Goal: Transaction & Acquisition: Purchase product/service

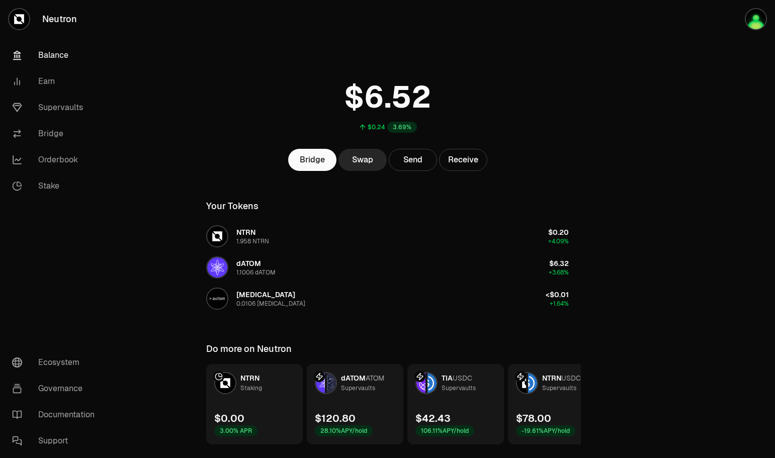
click at [58, 103] on link "Supervaults" at bounding box center [56, 108] width 105 height 26
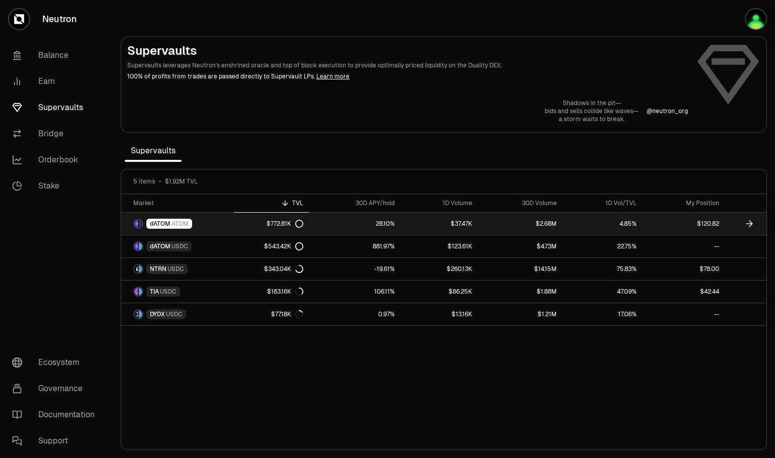
click at [491, 216] on link "$2.68M" at bounding box center [521, 224] width 85 height 22
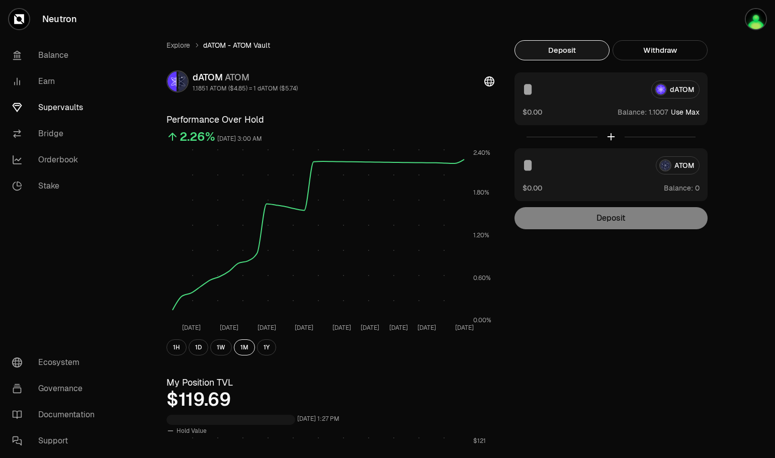
click at [692, 112] on button "Use Max" at bounding box center [685, 112] width 29 height 10
type input "********"
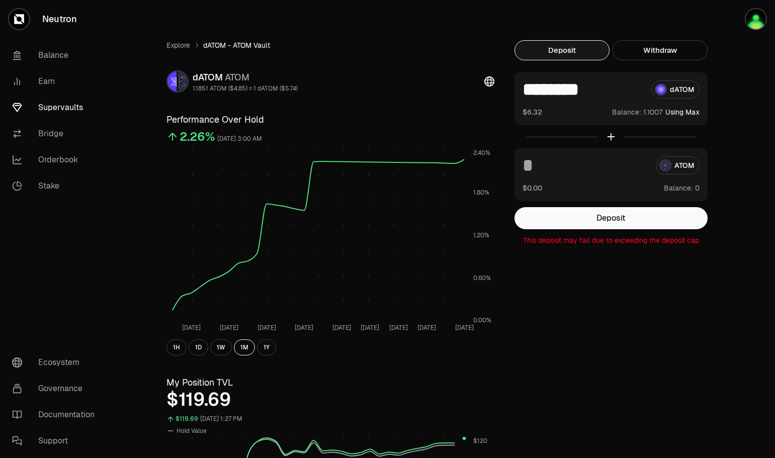
click at [622, 216] on button "Deposit" at bounding box center [611, 218] width 193 height 22
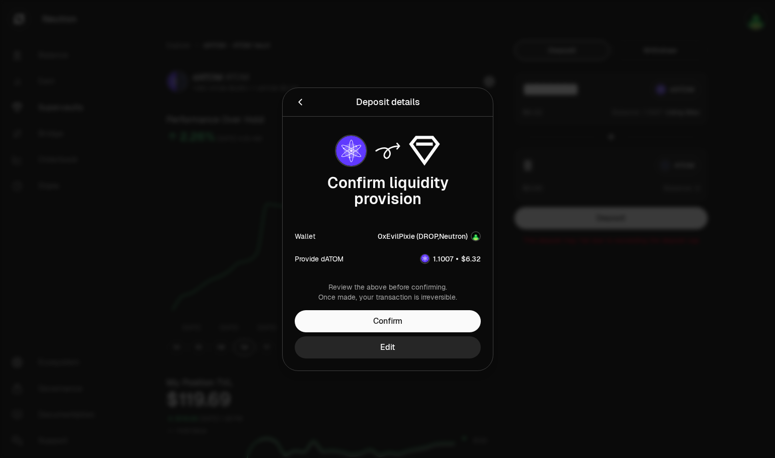
click at [414, 324] on button "Confirm" at bounding box center [388, 321] width 186 height 22
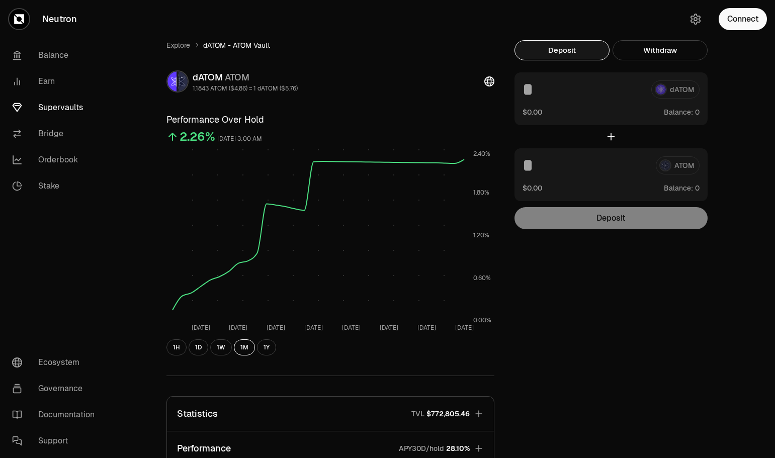
click at [739, 24] on button "Connect" at bounding box center [743, 19] width 48 height 22
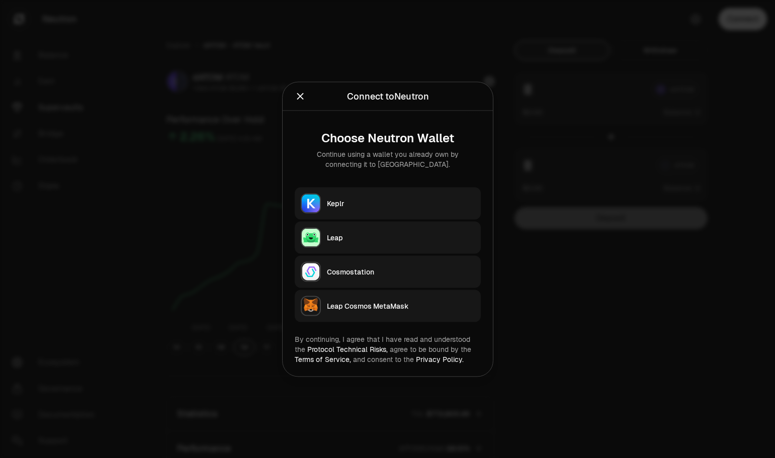
click at [374, 198] on button "Keplr" at bounding box center [388, 203] width 186 height 32
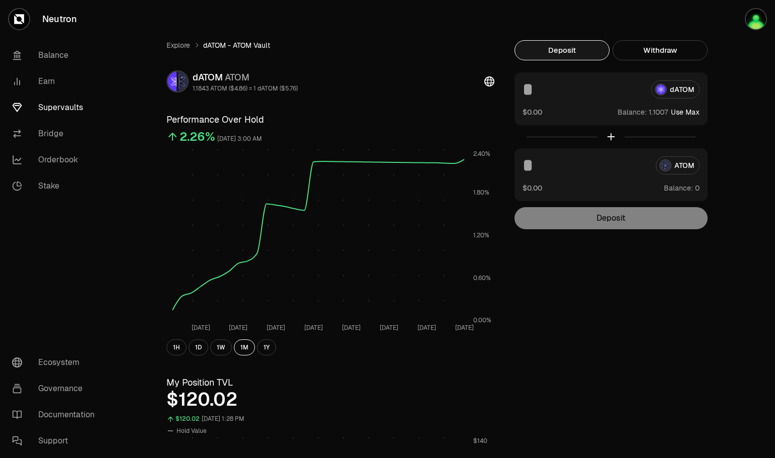
click at [687, 112] on button "Use Max" at bounding box center [685, 112] width 29 height 10
type input "********"
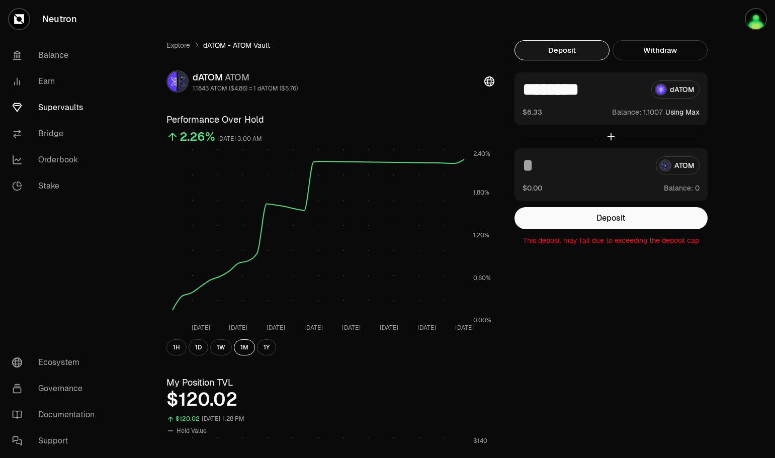
click at [66, 109] on link "Supervaults" at bounding box center [56, 108] width 105 height 26
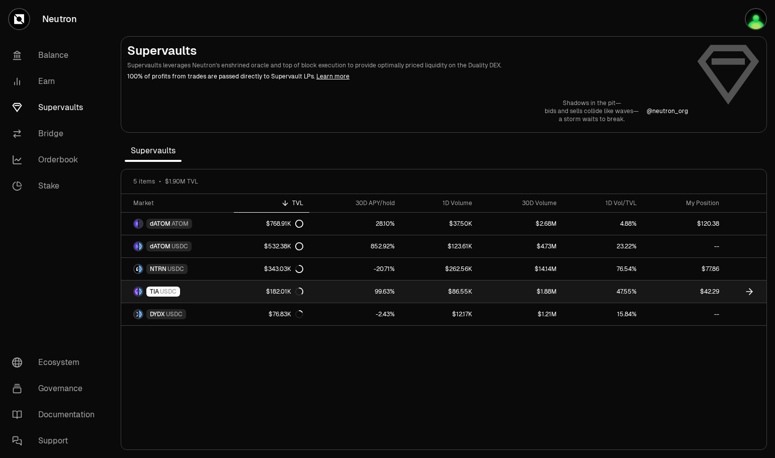
click at [350, 291] on link "99.63%" at bounding box center [355, 292] width 92 height 22
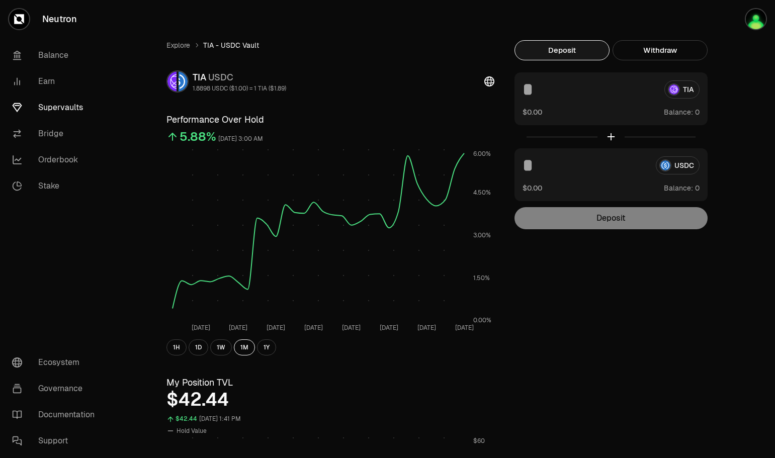
click at [686, 89] on div "TIA" at bounding box center [611, 90] width 177 height 18
click at [753, 23] on img "button" at bounding box center [756, 19] width 20 height 20
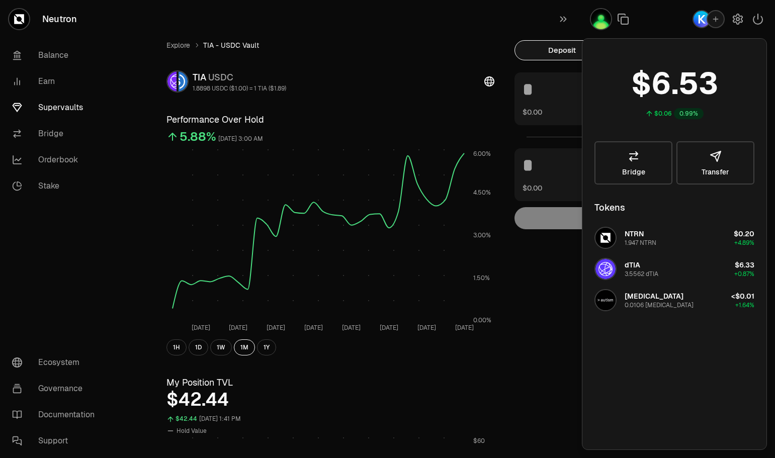
click at [475, 158] on tspan "6.00%" at bounding box center [483, 154] width 18 height 8
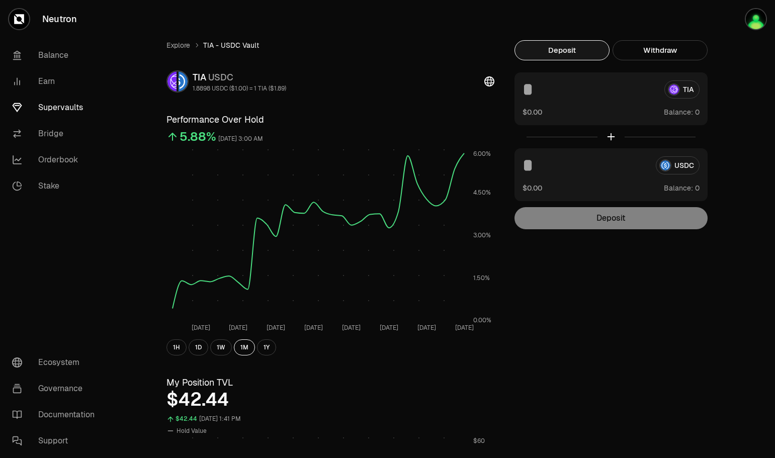
click at [574, 56] on button "Deposit" at bounding box center [562, 50] width 95 height 20
click at [610, 135] on div at bounding box center [611, 136] width 193 height 23
click at [685, 114] on span "Balance:" at bounding box center [678, 112] width 29 height 10
click at [758, 21] on img "button" at bounding box center [756, 19] width 20 height 20
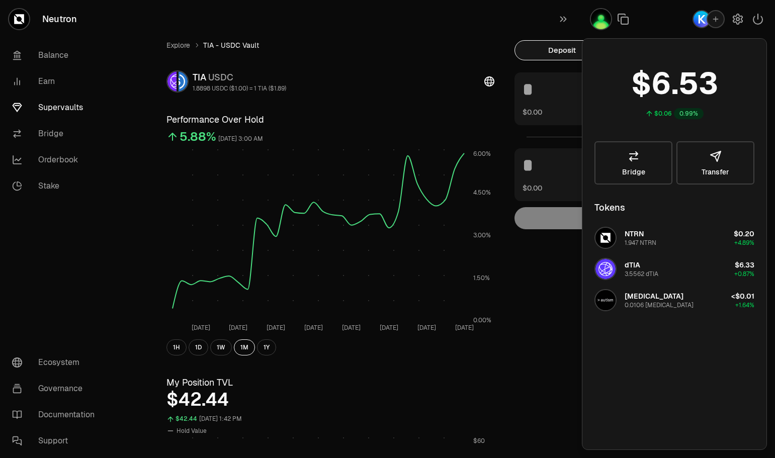
click at [759, 22] on icon "button" at bounding box center [758, 19] width 12 height 12
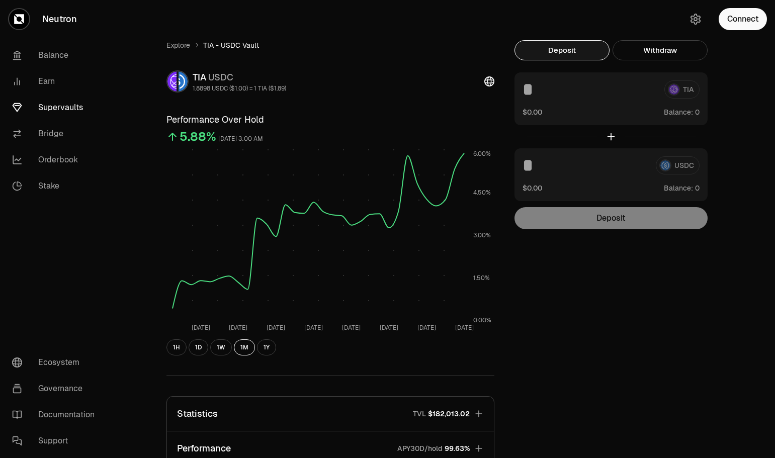
click at [759, 22] on button "Connect" at bounding box center [743, 19] width 48 height 22
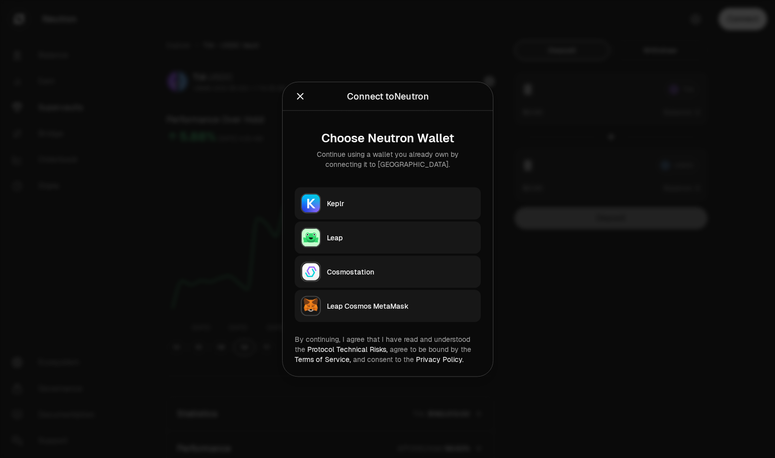
click at [384, 211] on button "Keplr" at bounding box center [388, 203] width 186 height 32
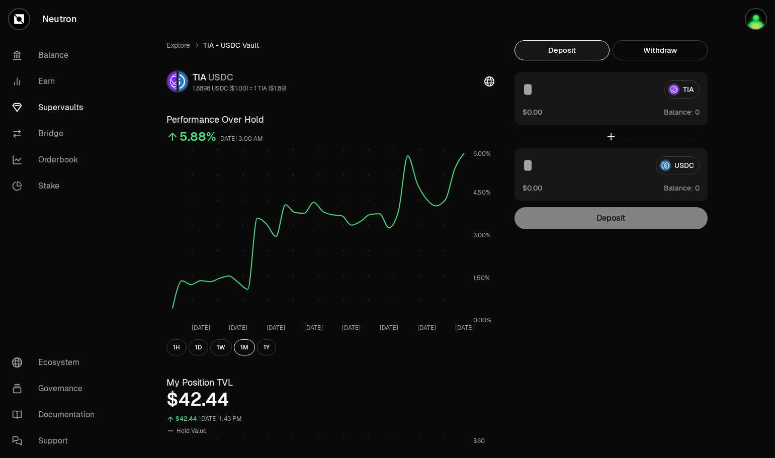
click at [756, 20] on img "button" at bounding box center [756, 19] width 20 height 20
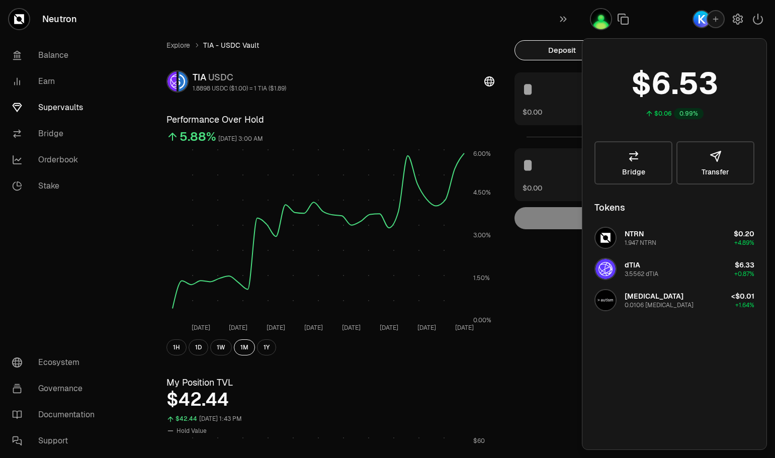
click at [626, 269] on span "dTIA" at bounding box center [633, 265] width 16 height 9
click at [683, 267] on button "dTIA 3.5562 dTIA $6.33 +0.87%" at bounding box center [675, 269] width 172 height 30
click at [475, 90] on div "TIA USDC 1.8898 USDC ($1.00) = 1 TIA ($1.89)" at bounding box center [331, 81] width 328 height 22
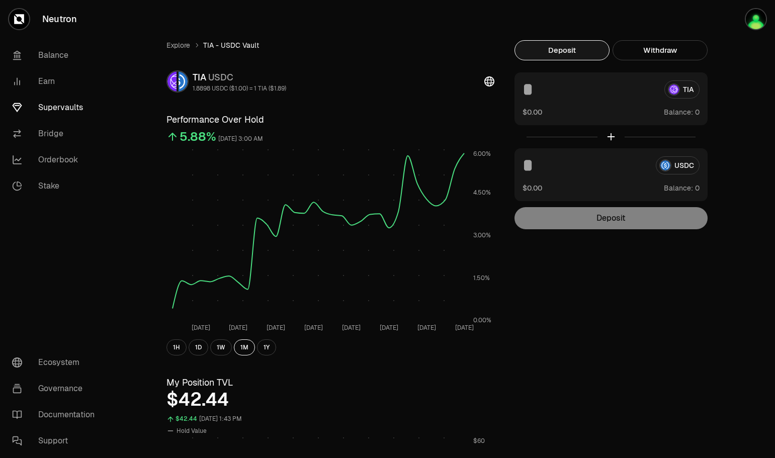
click at [657, 50] on button "Withdraw" at bounding box center [660, 50] width 95 height 20
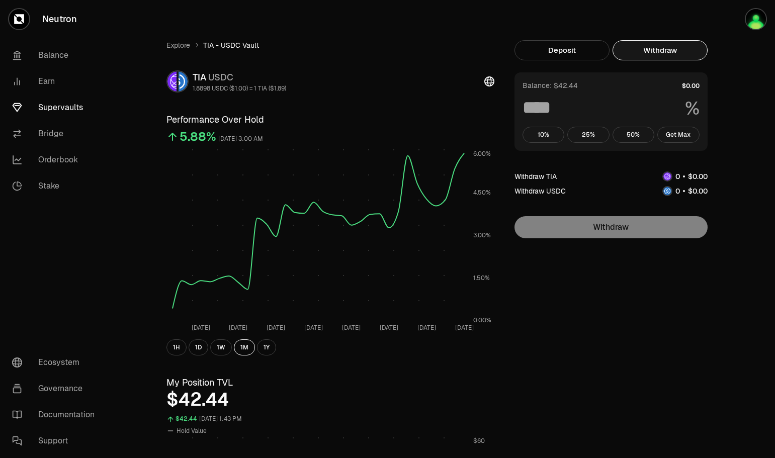
click at [676, 137] on button "Get Max" at bounding box center [679, 135] width 42 height 16
type input "***"
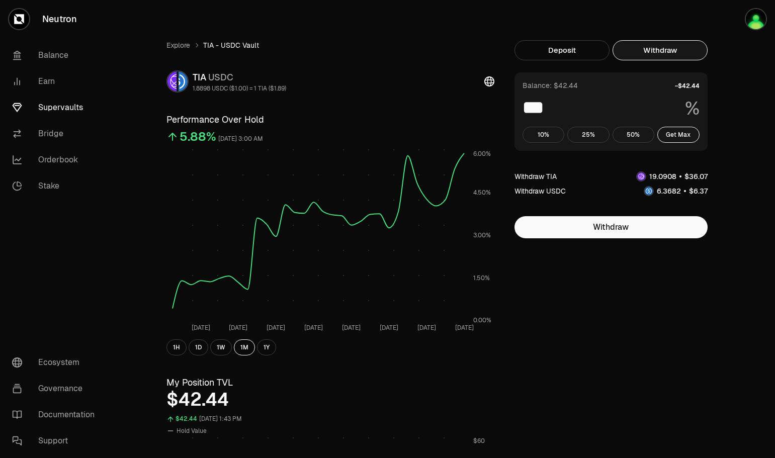
click at [576, 52] on button "Deposit" at bounding box center [562, 50] width 95 height 20
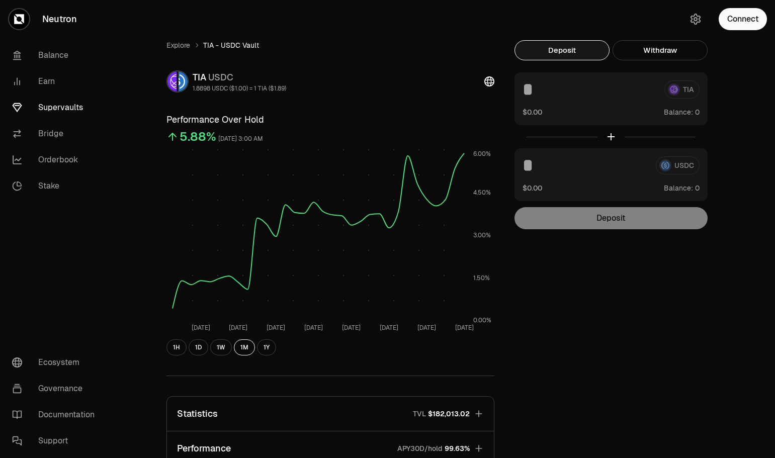
click at [737, 19] on button "Connect" at bounding box center [743, 19] width 48 height 22
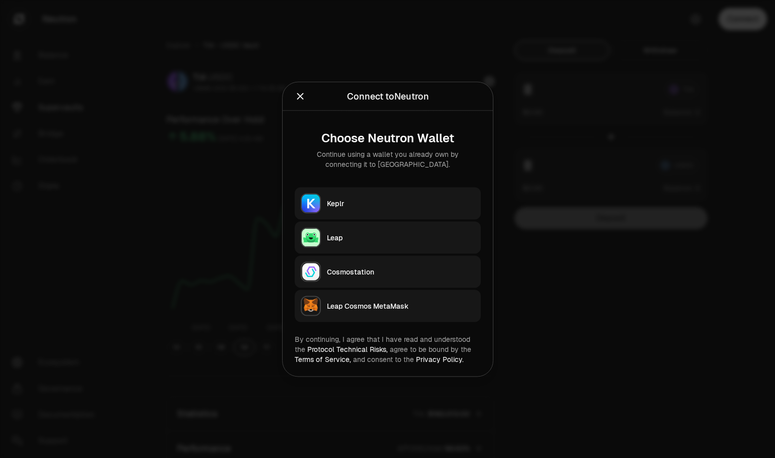
click at [389, 204] on div "Keplr" at bounding box center [401, 203] width 148 height 10
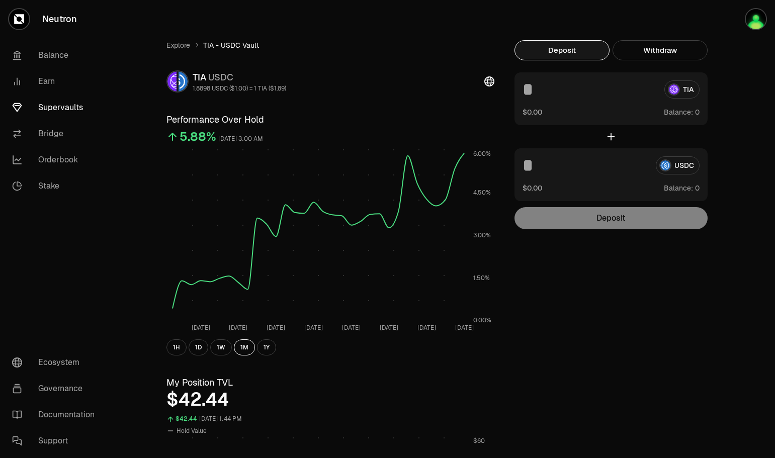
click at [687, 95] on div "TIA" at bounding box center [611, 90] width 177 height 18
click at [180, 47] on link "Explore" at bounding box center [179, 45] width 24 height 10
click at [47, 109] on link "Supervaults" at bounding box center [56, 108] width 105 height 26
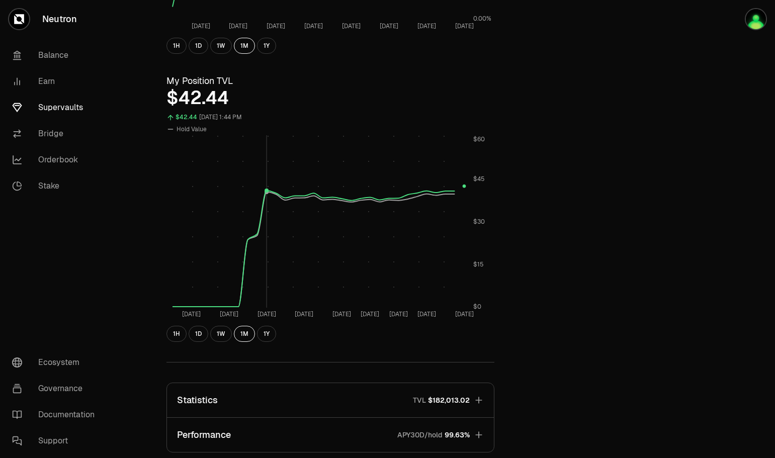
scroll to position [473, 0]
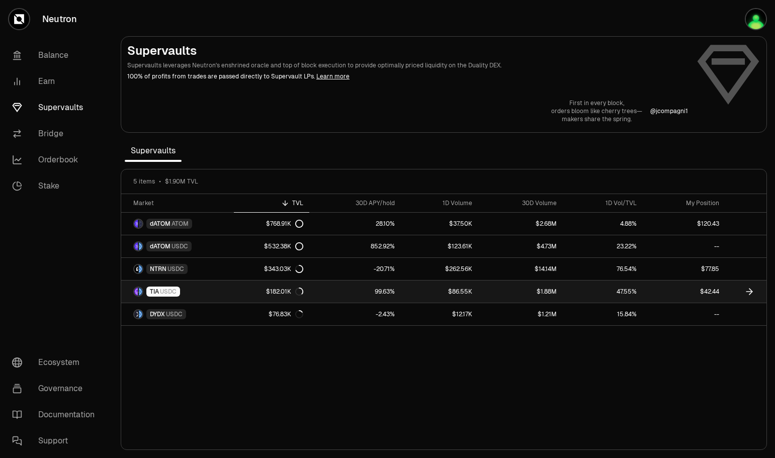
click at [340, 294] on link "99.63%" at bounding box center [355, 292] width 92 height 22
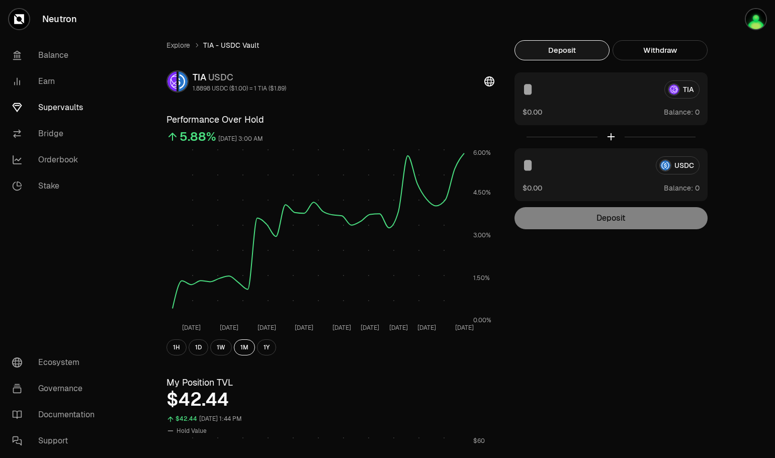
click at [686, 113] on span "Balance:" at bounding box center [678, 112] width 29 height 10
click at [691, 94] on div "TIA" at bounding box center [611, 90] width 177 height 18
click at [678, 92] on div "TIA" at bounding box center [611, 90] width 177 height 18
click at [684, 49] on button "Withdraw" at bounding box center [660, 50] width 95 height 20
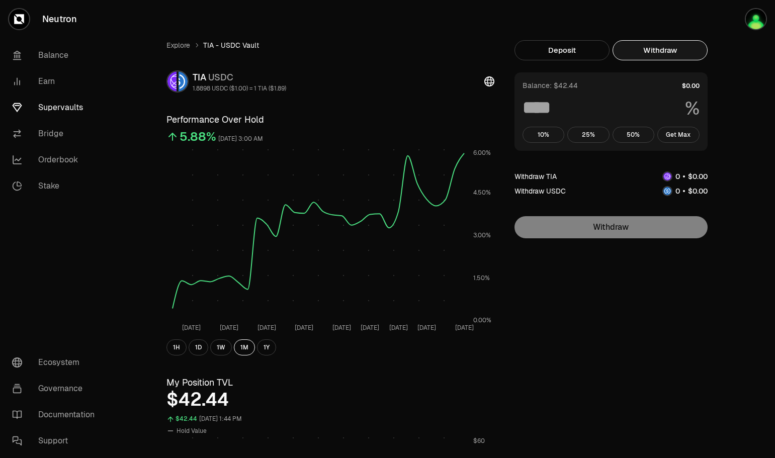
click at [543, 133] on button "10%" at bounding box center [544, 135] width 42 height 16
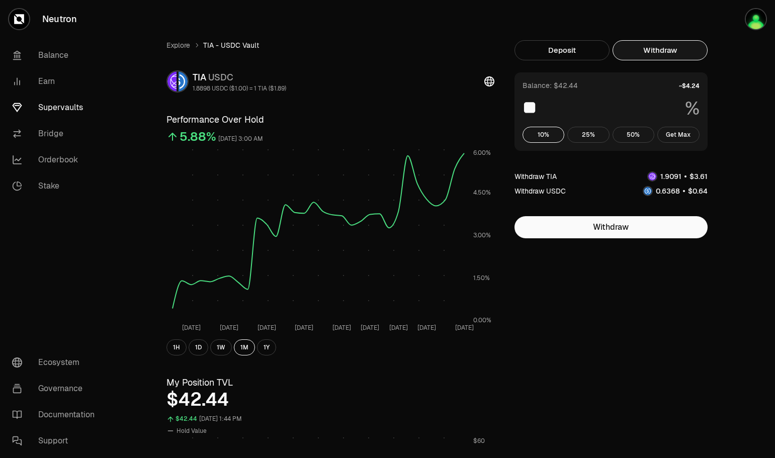
click at [689, 136] on button "Get Max" at bounding box center [679, 135] width 42 height 16
type input "***"
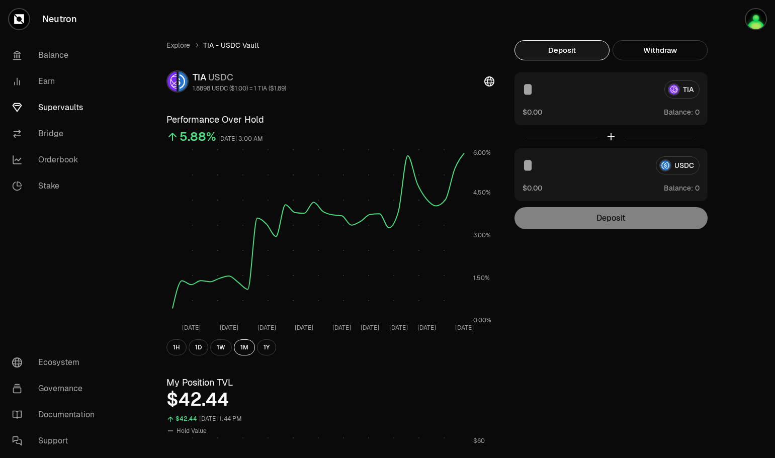
click at [570, 52] on button "Deposit" at bounding box center [562, 50] width 95 height 20
click at [693, 89] on div "TIA" at bounding box center [611, 90] width 177 height 18
click at [49, 137] on link "Bridge" at bounding box center [56, 134] width 105 height 26
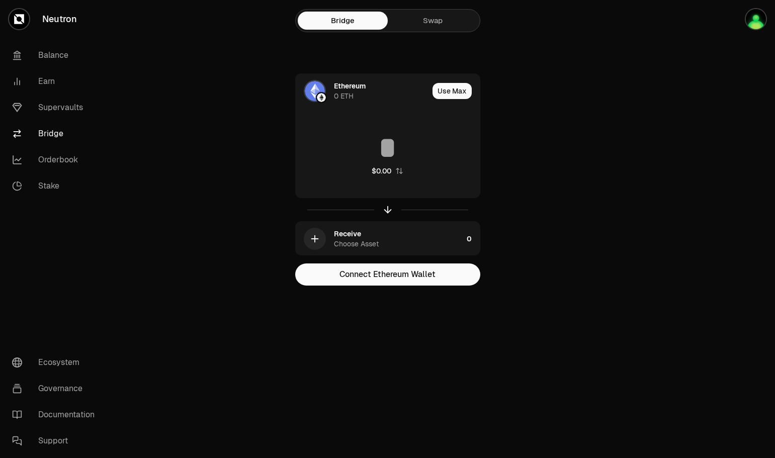
click at [342, 92] on div "0 ETH" at bounding box center [344, 96] width 20 height 10
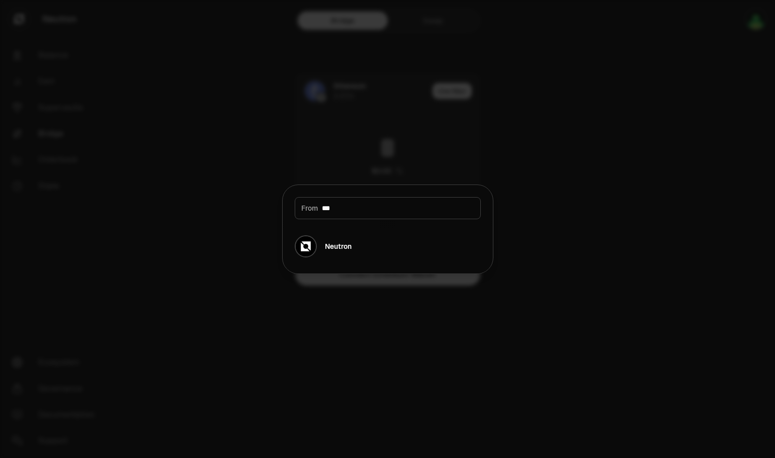
type input "***"
click at [346, 251] on div "Neutron" at bounding box center [338, 247] width 27 height 10
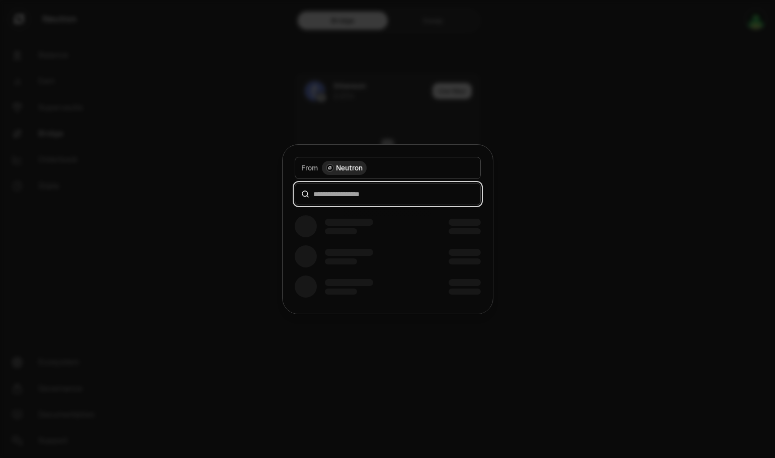
click at [341, 197] on input at bounding box center [393, 194] width 161 height 10
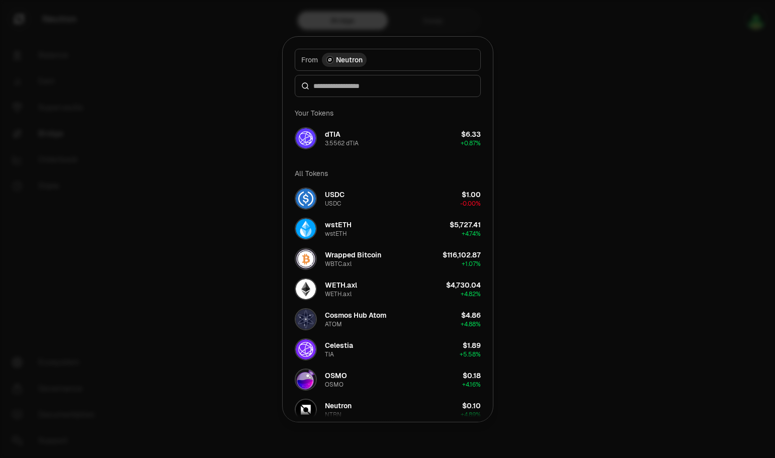
click at [353, 138] on div "dTIA 3.5562 dTIA" at bounding box center [342, 138] width 34 height 18
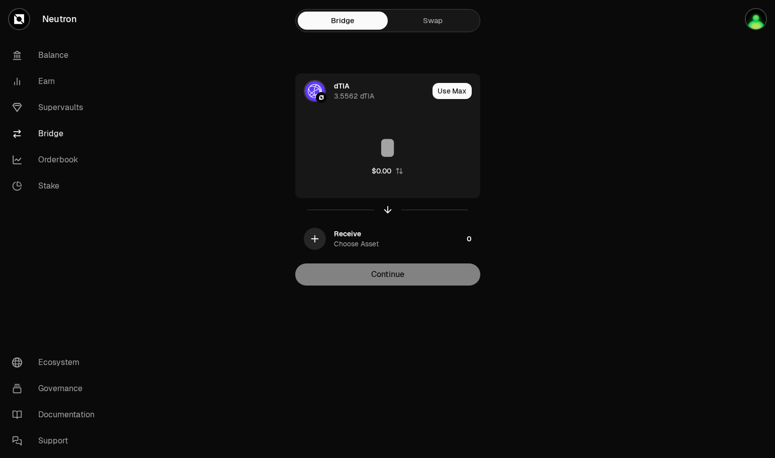
click at [317, 237] on icon "button" at bounding box center [314, 238] width 11 height 11
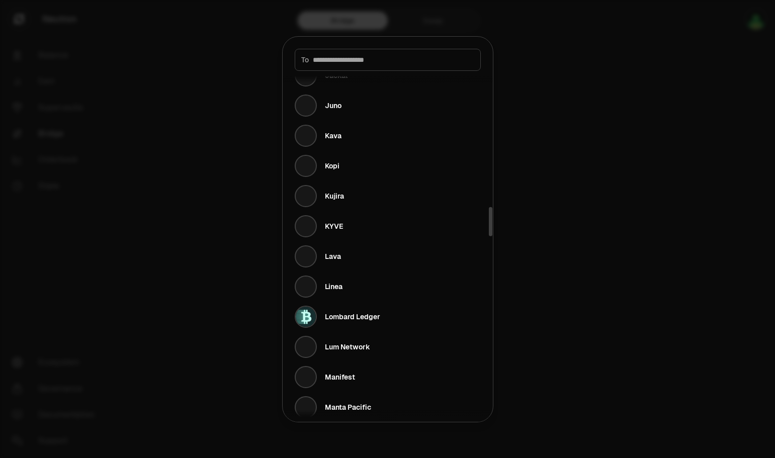
scroll to position [1862, 0]
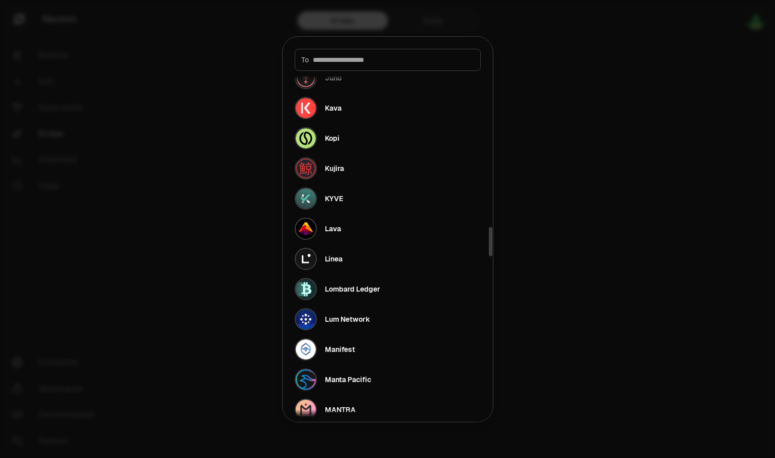
click at [655, 166] on div at bounding box center [387, 229] width 775 height 458
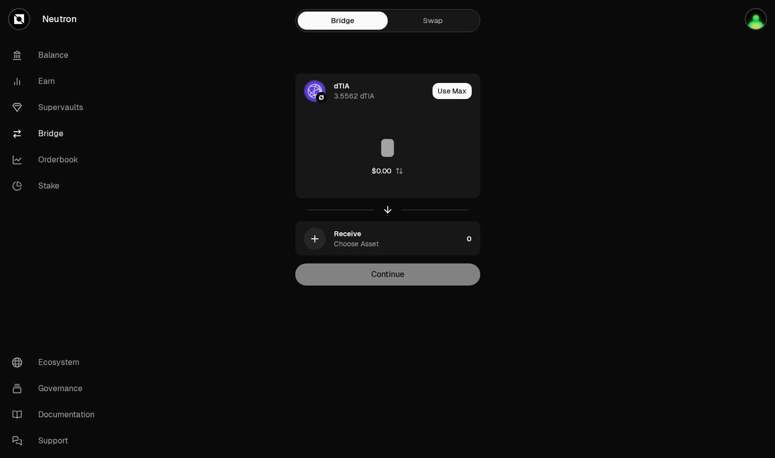
click at [51, 57] on link "Balance" at bounding box center [56, 55] width 105 height 26
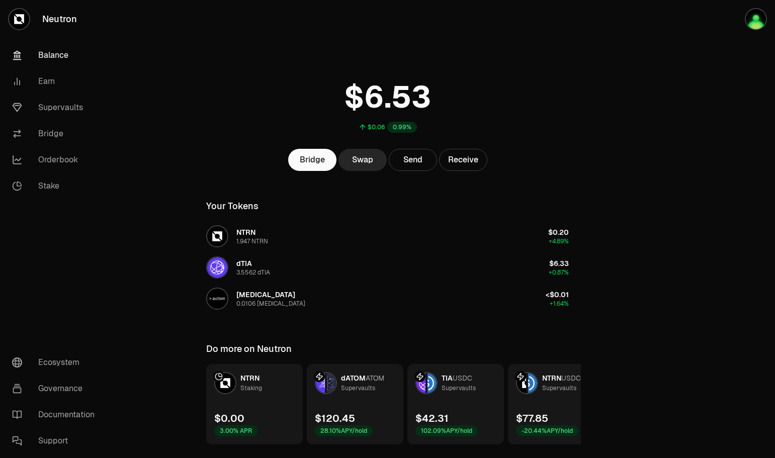
click at [244, 272] on div "3.5562 dTIA" at bounding box center [254, 273] width 34 height 8
click at [326, 262] on button "dTIA 3.5562 dTIA $6.33 +0.87%" at bounding box center [387, 268] width 375 height 30
click at [451, 407] on link "TIA USDC Supervaults $42.31 102.09% APY/hold" at bounding box center [456, 404] width 97 height 81
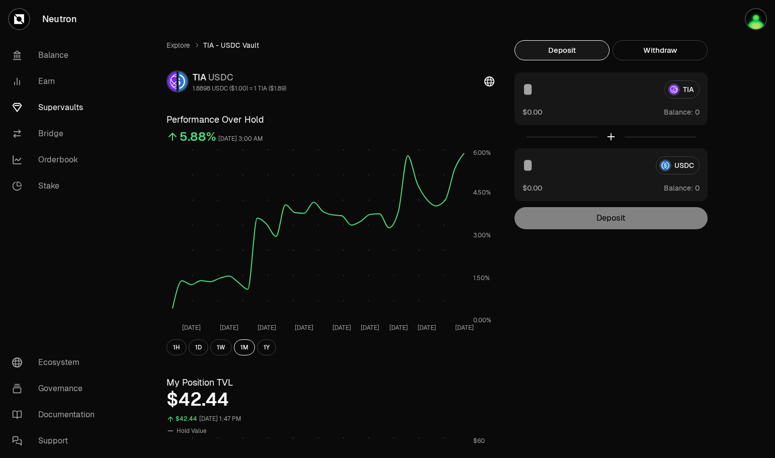
click at [688, 94] on div "TIA" at bounding box center [611, 90] width 177 height 18
click at [615, 116] on div "$0.00 Balance:" at bounding box center [611, 112] width 177 height 11
click at [536, 88] on input at bounding box center [590, 90] width 134 height 18
click at [607, 223] on div "Deposit" at bounding box center [611, 218] width 193 height 22
click at [542, 97] on input at bounding box center [590, 90] width 134 height 18
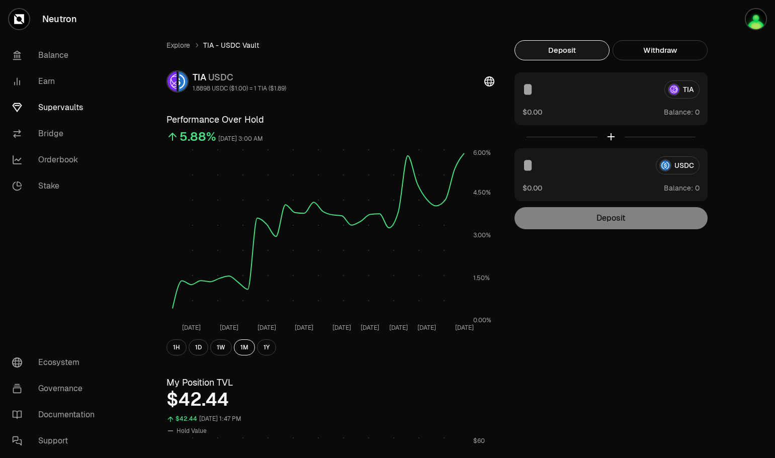
click at [684, 113] on span "Balance:" at bounding box center [678, 112] width 29 height 10
click at [689, 115] on span "Balance:" at bounding box center [678, 112] width 29 height 10
click at [488, 83] on icon at bounding box center [490, 81] width 10 height 10
click at [54, 109] on link "Supervaults" at bounding box center [56, 108] width 105 height 26
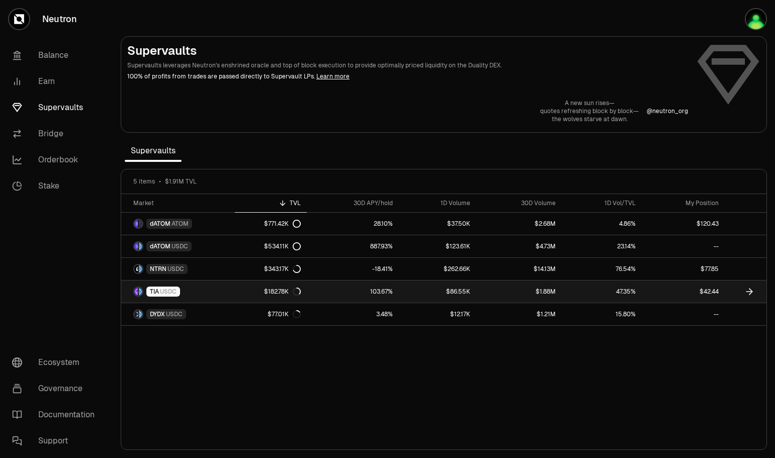
click at [334, 291] on link "103.67%" at bounding box center [353, 292] width 92 height 22
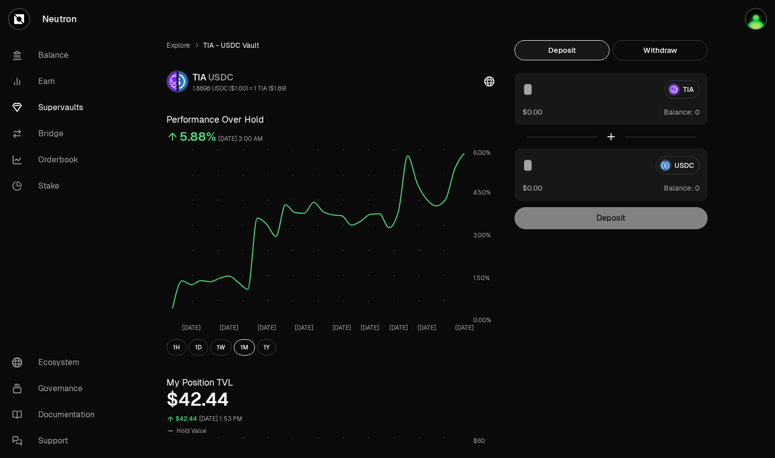
click at [692, 111] on span "0 1 2 3 4 5 6 7 8 9" at bounding box center [698, 112] width 12 height 11
